Goal: Navigation & Orientation: Find specific page/section

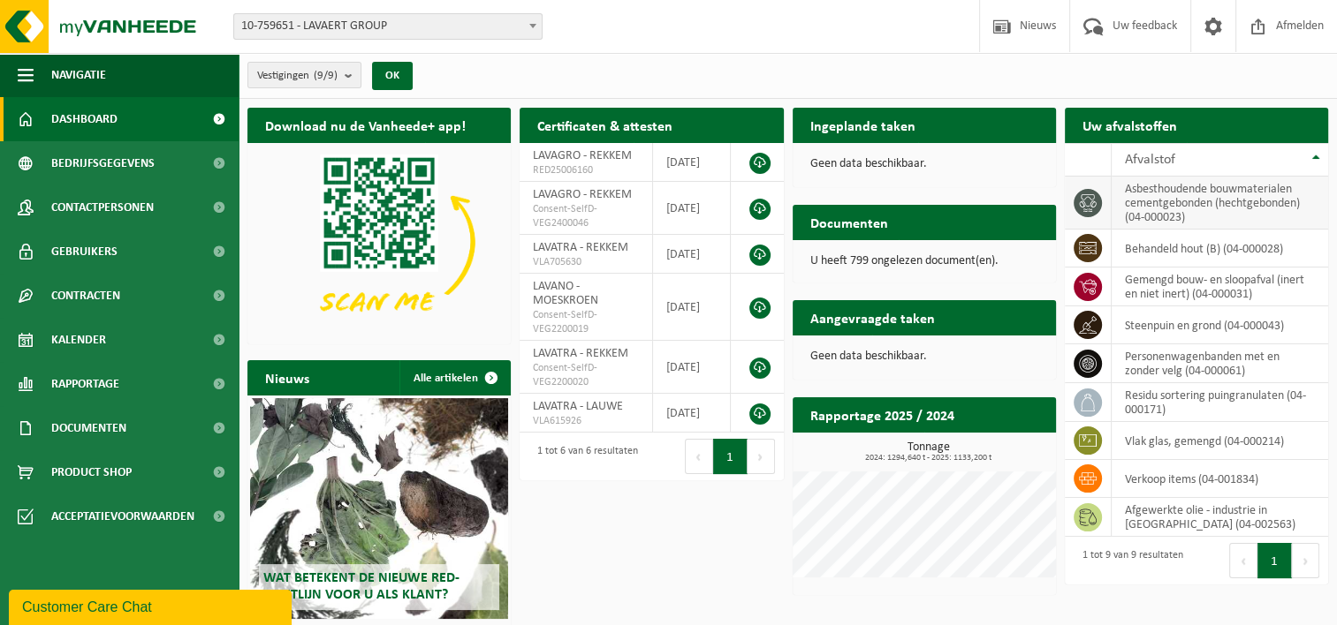
click at [1206, 209] on td "asbesthoudende bouwmaterialen cementgebonden (hechtgebonden) (04-000023)" at bounding box center [1219, 203] width 216 height 53
click at [1175, 205] on td "asbesthoudende bouwmaterialen cementgebonden (hechtgebonden) (04-000023)" at bounding box center [1219, 203] width 216 height 53
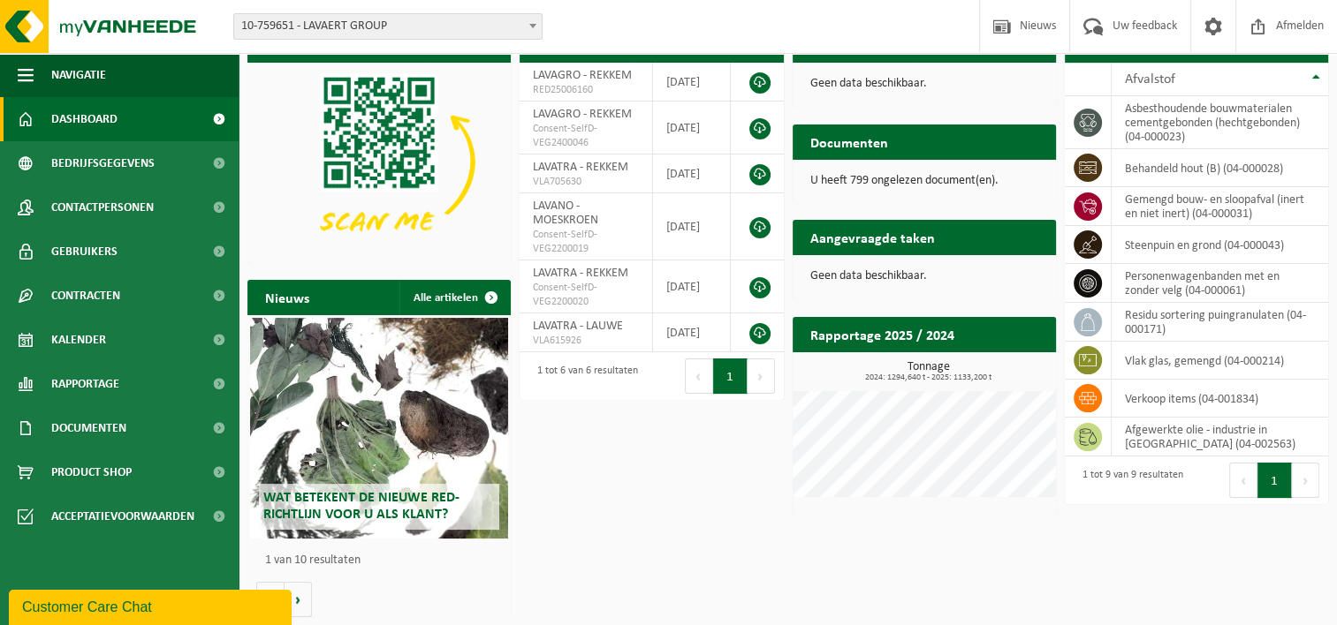
click at [1307, 486] on button "Volgende" at bounding box center [1305, 480] width 27 height 35
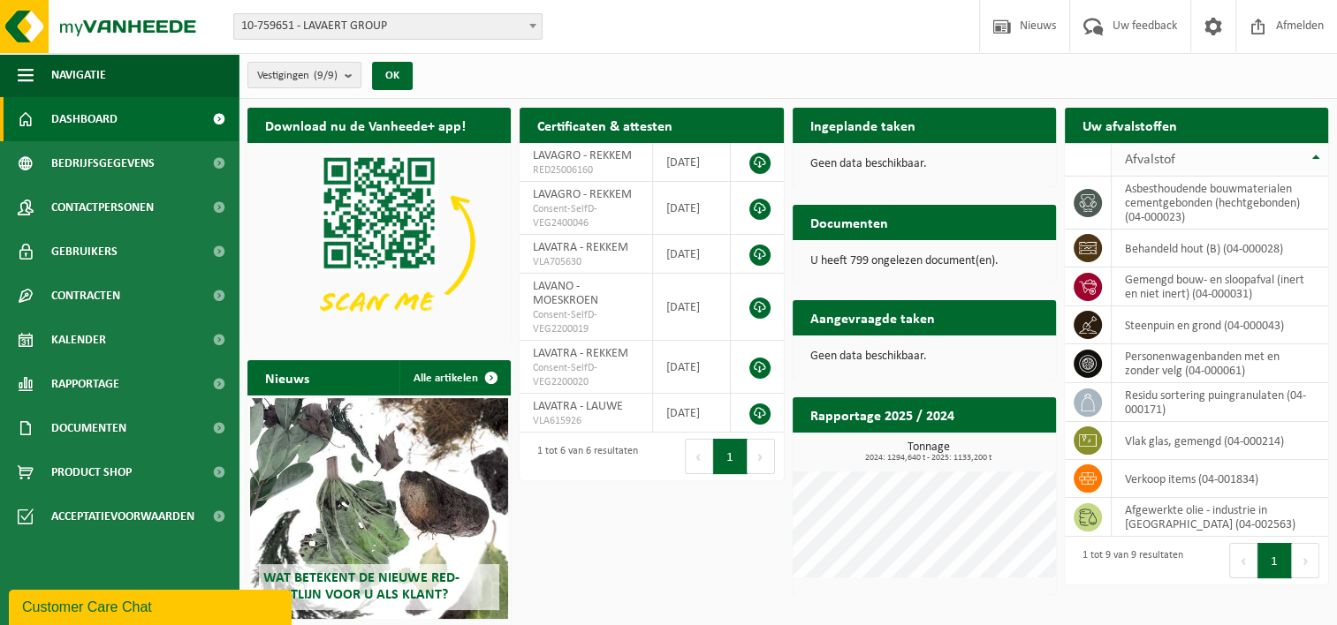
click at [1187, 163] on div "Afvalstof" at bounding box center [1215, 160] width 181 height 14
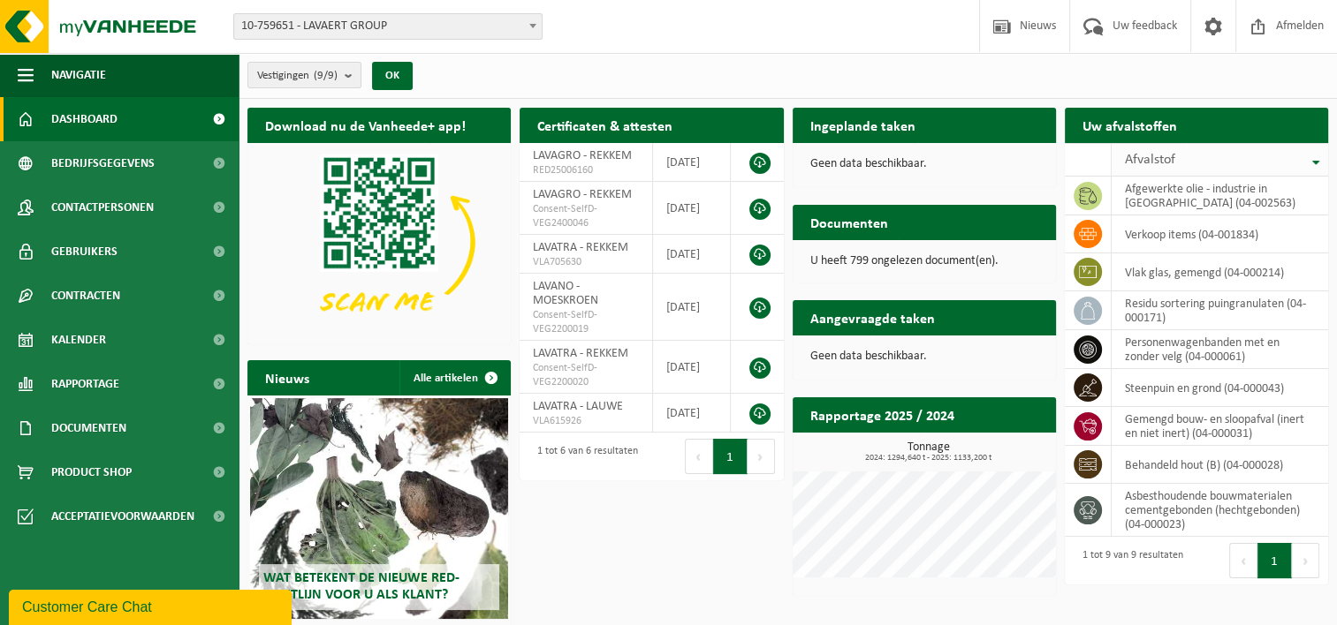
click at [1187, 163] on div "Afvalstof" at bounding box center [1215, 160] width 181 height 14
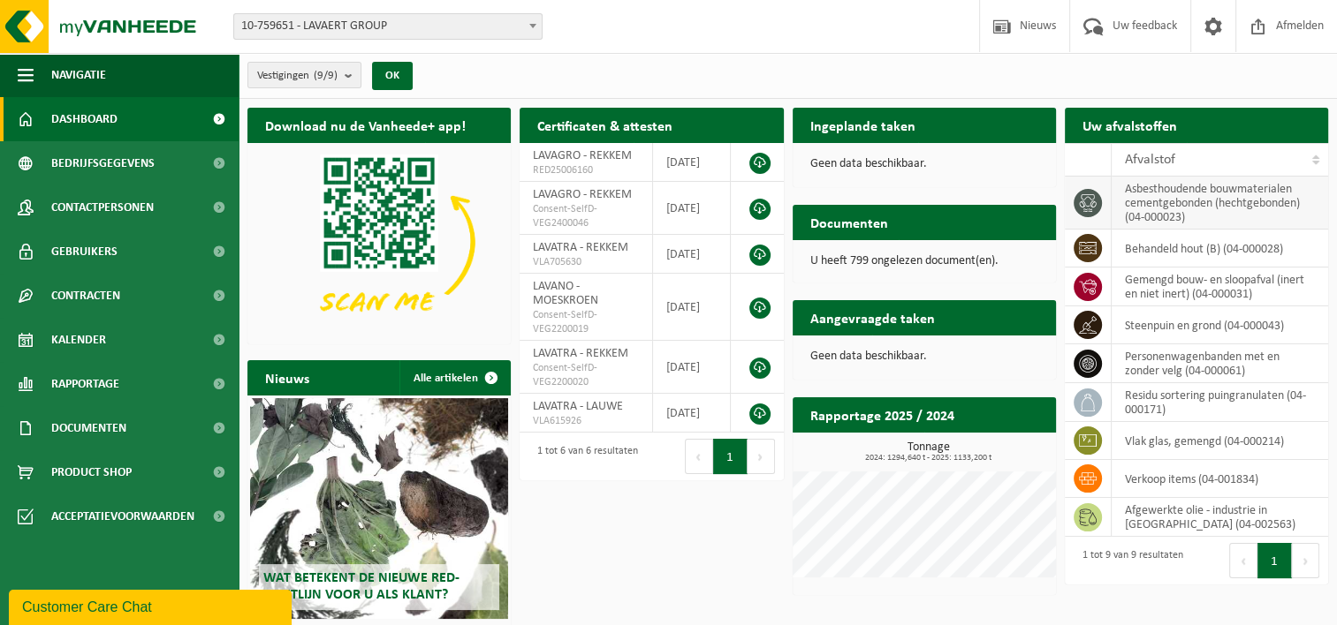
click at [1178, 210] on td "asbesthoudende bouwmaterialen cementgebonden (hechtgebonden) (04-000023)" at bounding box center [1219, 203] width 216 height 53
drag, startPoint x: 1095, startPoint y: 192, endPoint x: 1084, endPoint y: 201, distance: 14.5
click at [1084, 201] on icon at bounding box center [1088, 203] width 18 height 18
click at [134, 108] on link "Dashboard" at bounding box center [119, 119] width 239 height 44
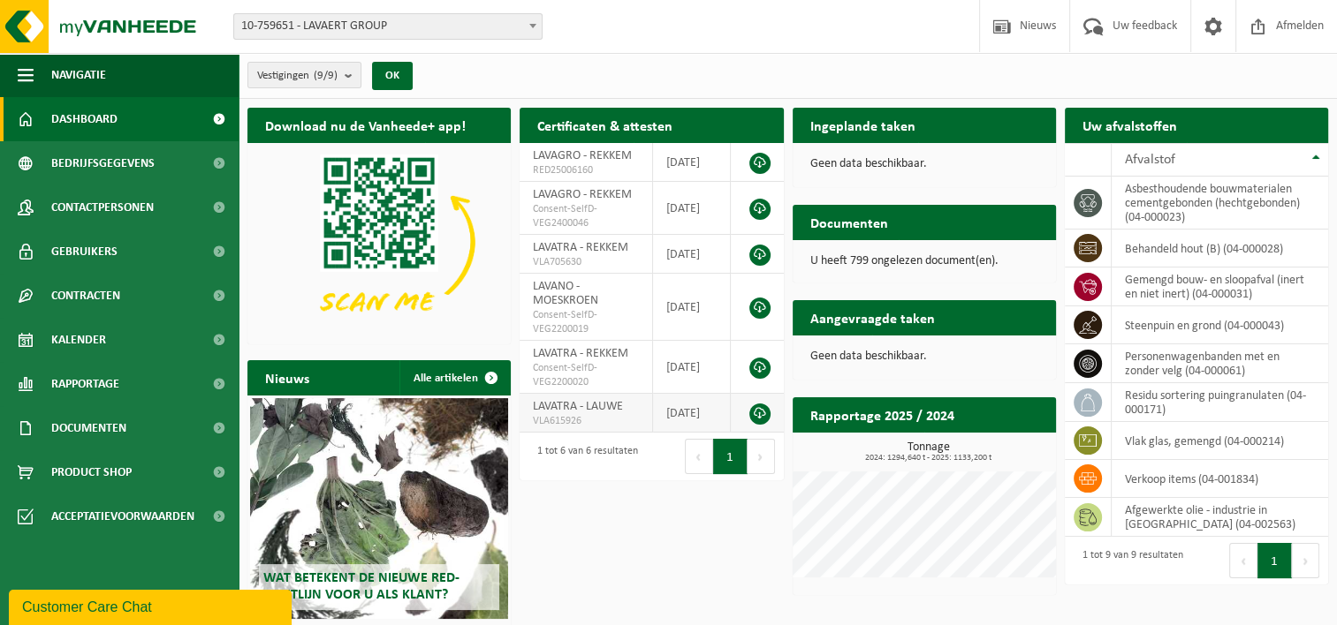
click at [611, 410] on span "LAVATRA - LAUWE" at bounding box center [578, 406] width 90 height 13
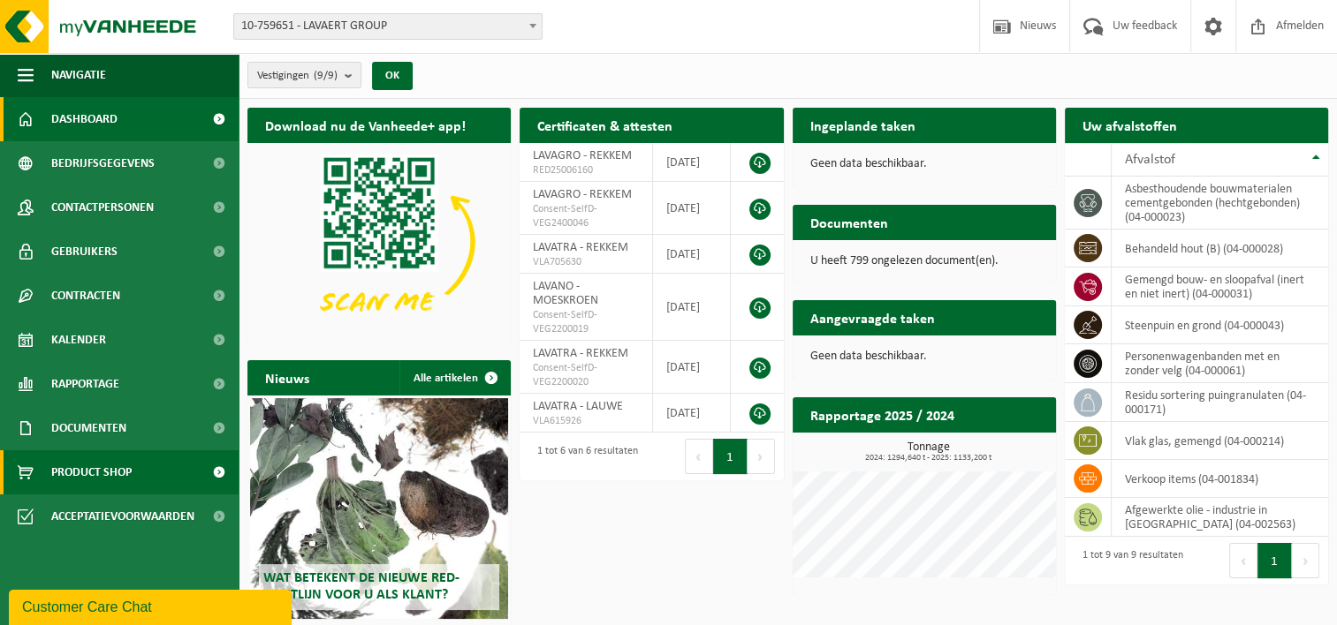
click at [117, 460] on span "Product Shop" at bounding box center [91, 473] width 80 height 44
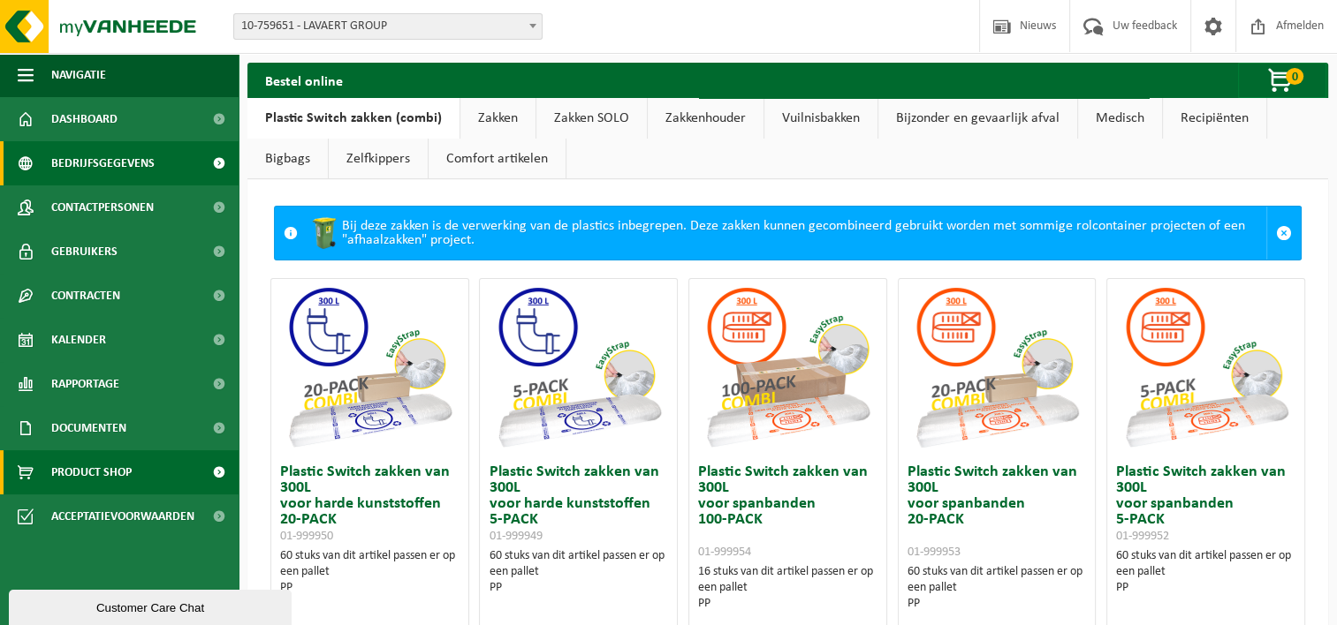
click at [117, 157] on span "Bedrijfsgegevens" at bounding box center [102, 163] width 103 height 44
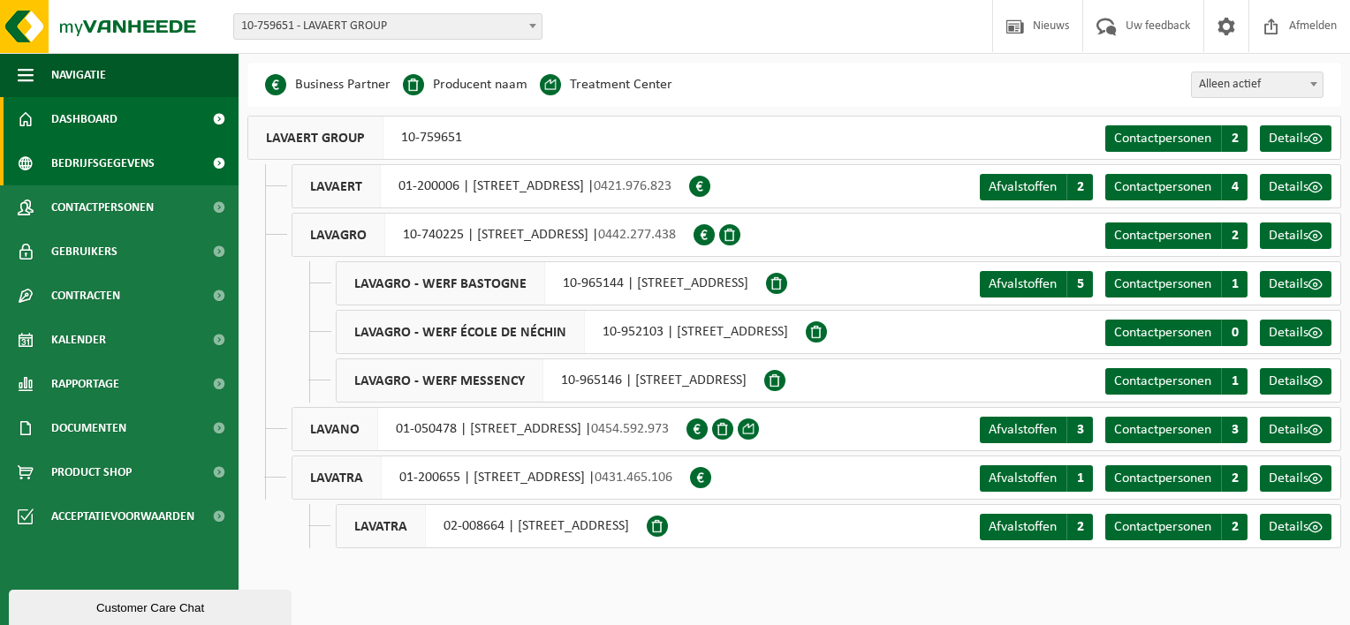
click at [89, 120] on span "Dashboard" at bounding box center [84, 119] width 66 height 44
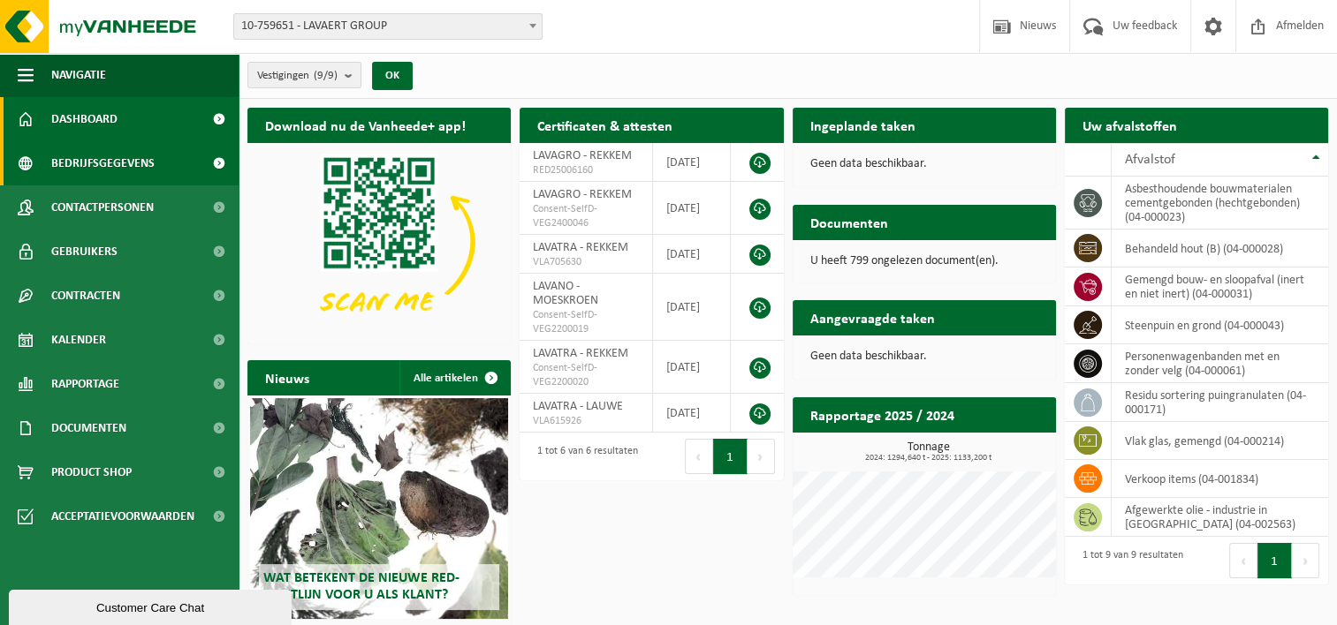
click at [101, 169] on span "Bedrijfsgegevens" at bounding box center [102, 163] width 103 height 44
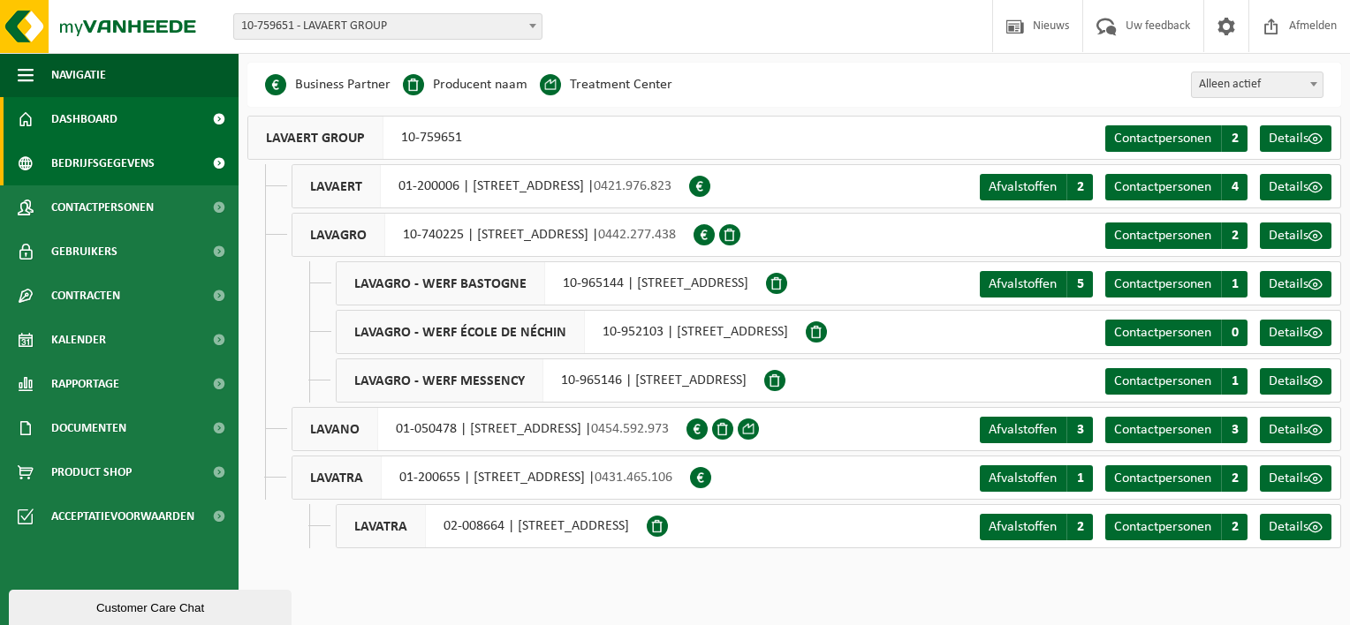
click at [110, 121] on span "Dashboard" at bounding box center [84, 119] width 66 height 44
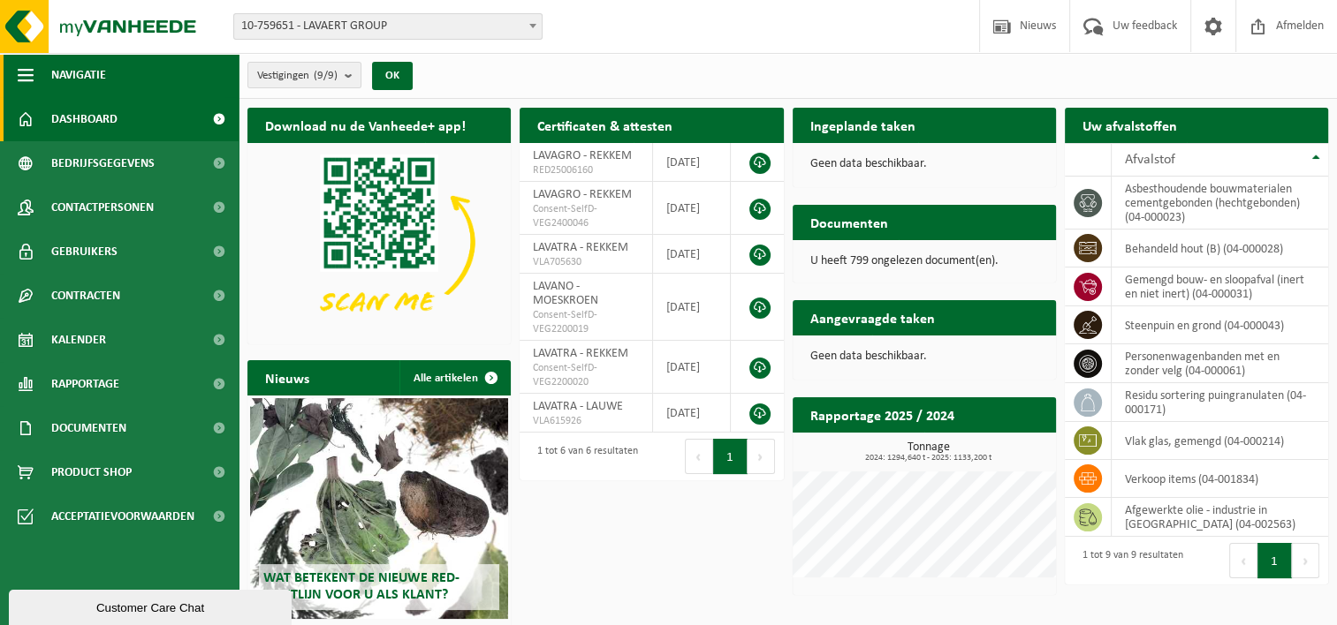
click at [27, 78] on span "button" at bounding box center [26, 75] width 16 height 44
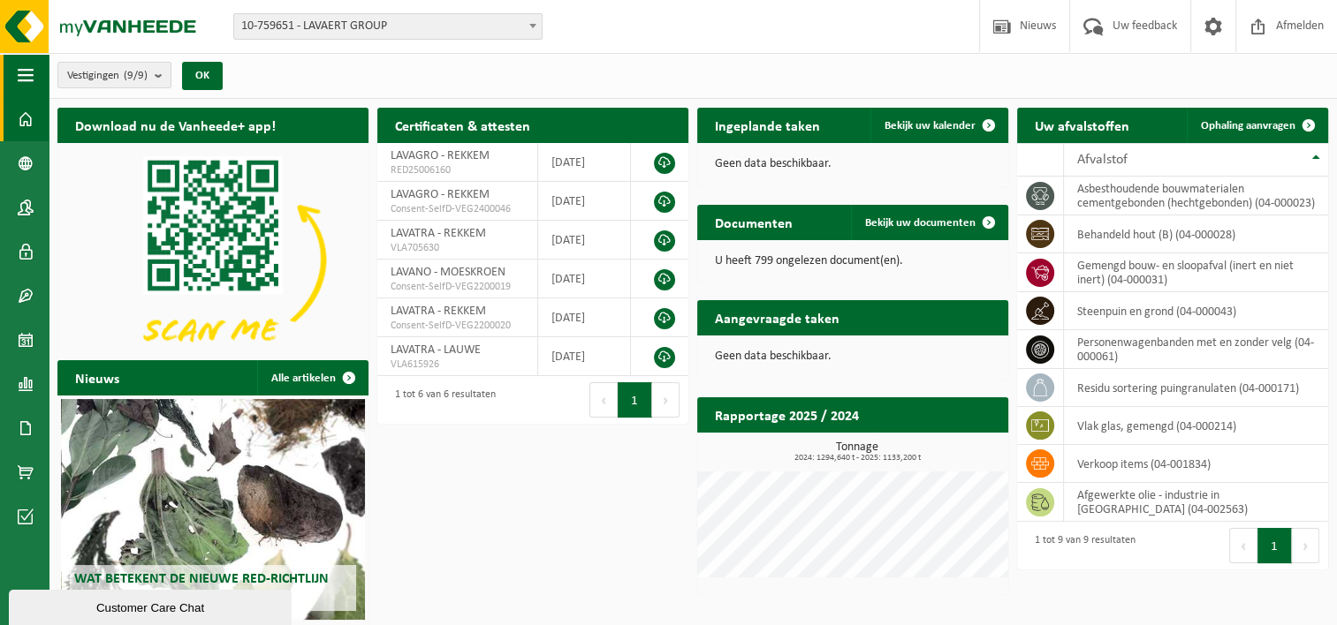
click at [27, 78] on span "button" at bounding box center [26, 75] width 16 height 44
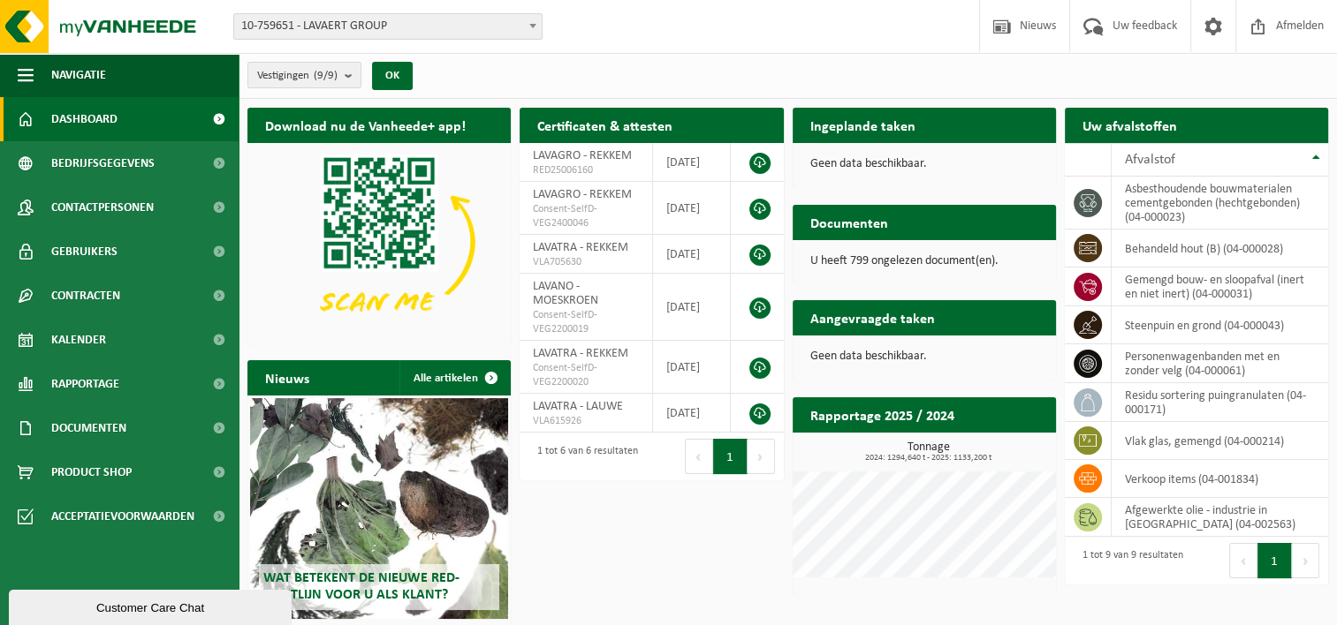
click at [875, 125] on h2 "Ingeplande taken" at bounding box center [862, 125] width 140 height 34
click at [880, 180] on div "Geen data beschikbaar." at bounding box center [923, 164] width 263 height 42
click at [1095, 205] on icon at bounding box center [1088, 203] width 18 height 18
